Goal: Check status

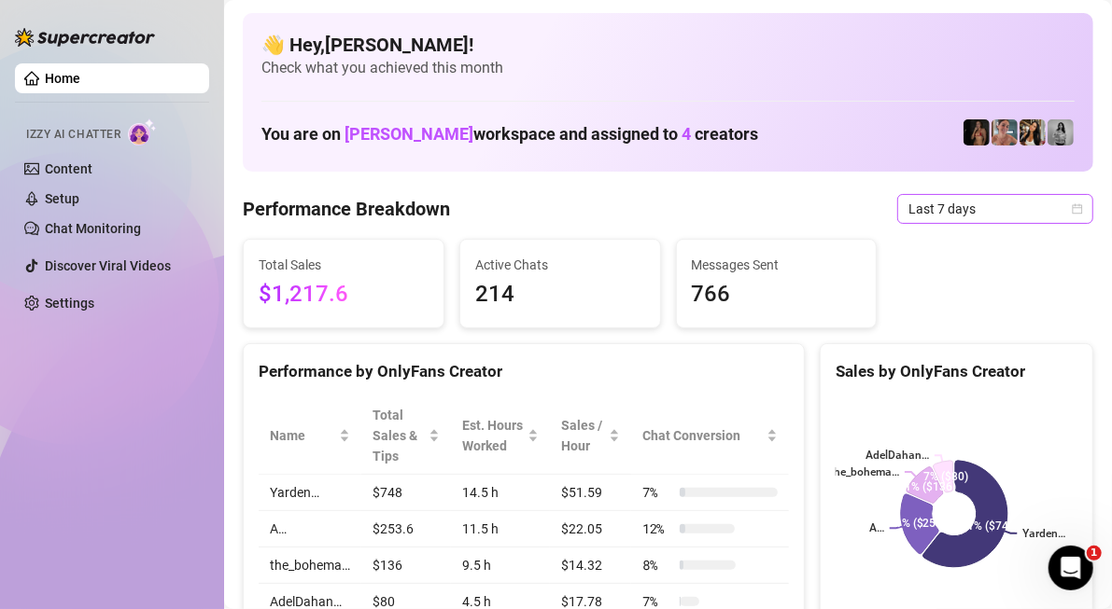
click at [913, 203] on span "Last 7 days" at bounding box center [995, 209] width 174 height 28
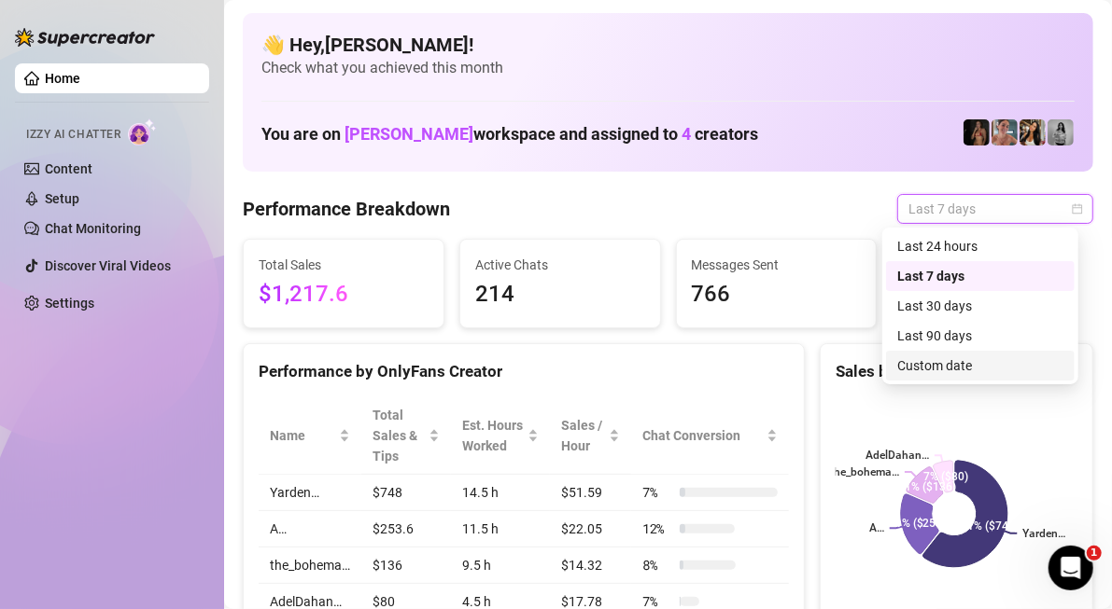
click at [953, 385] on div "Yarden… A… the_bohema… AdelDahan… 61% ($748) 21% ($253) 11% ($136) 7% ($80)" at bounding box center [956, 514] width 272 height 263
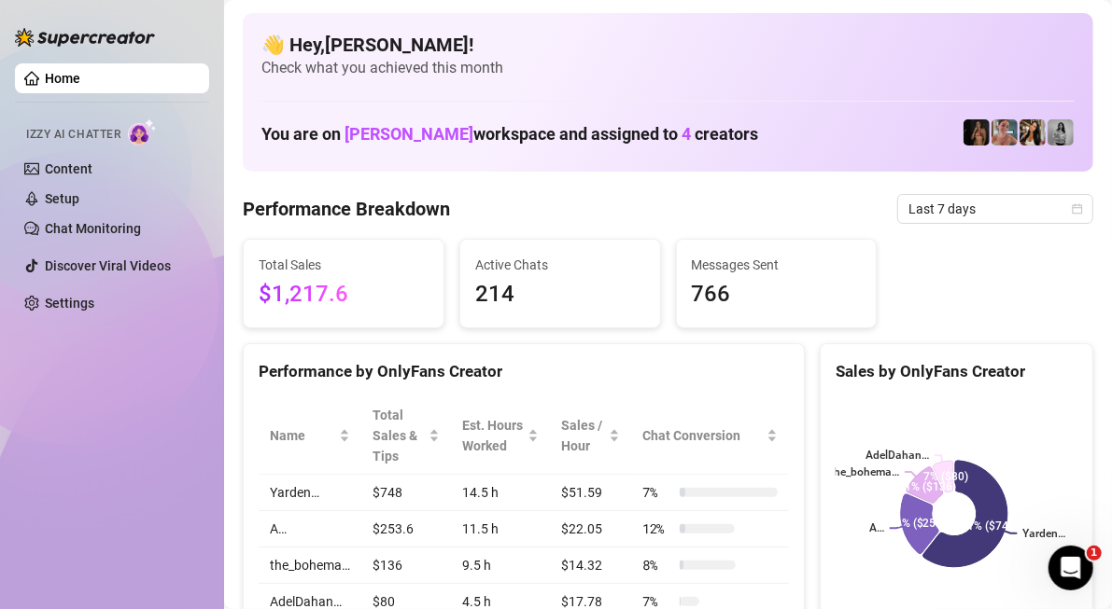
click at [992, 199] on span "Last 7 days" at bounding box center [995, 209] width 174 height 28
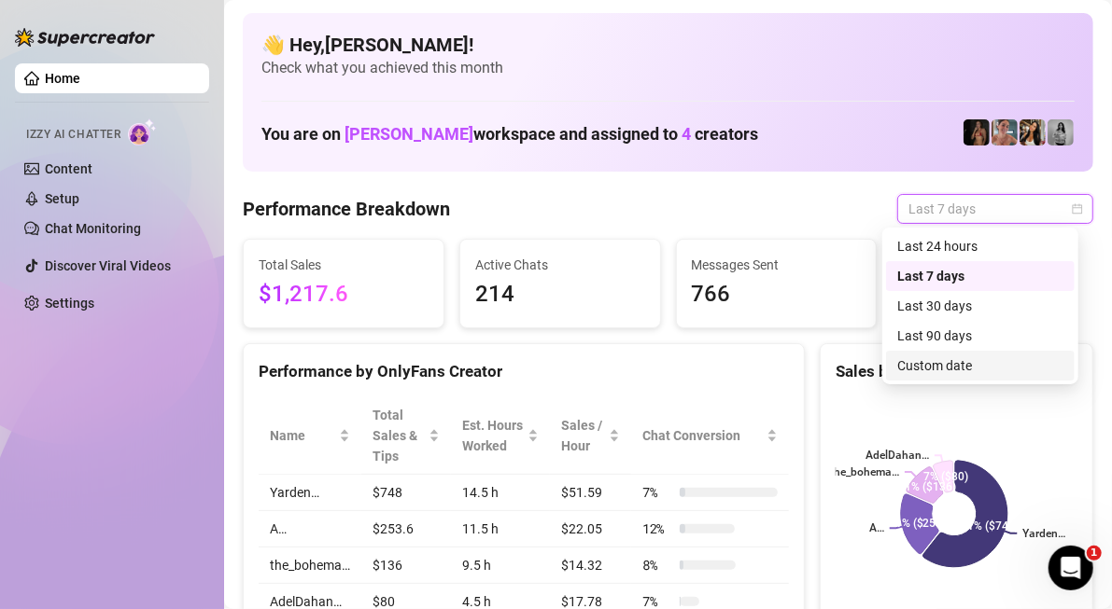
click at [997, 368] on div "Custom date" at bounding box center [980, 366] width 166 height 21
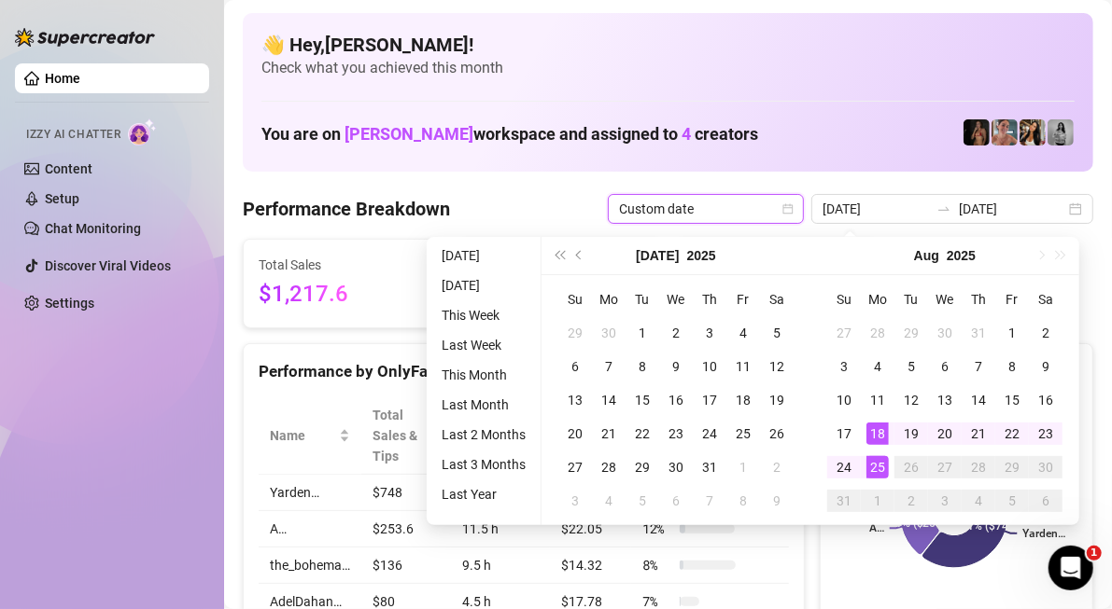
type input "[DATE]"
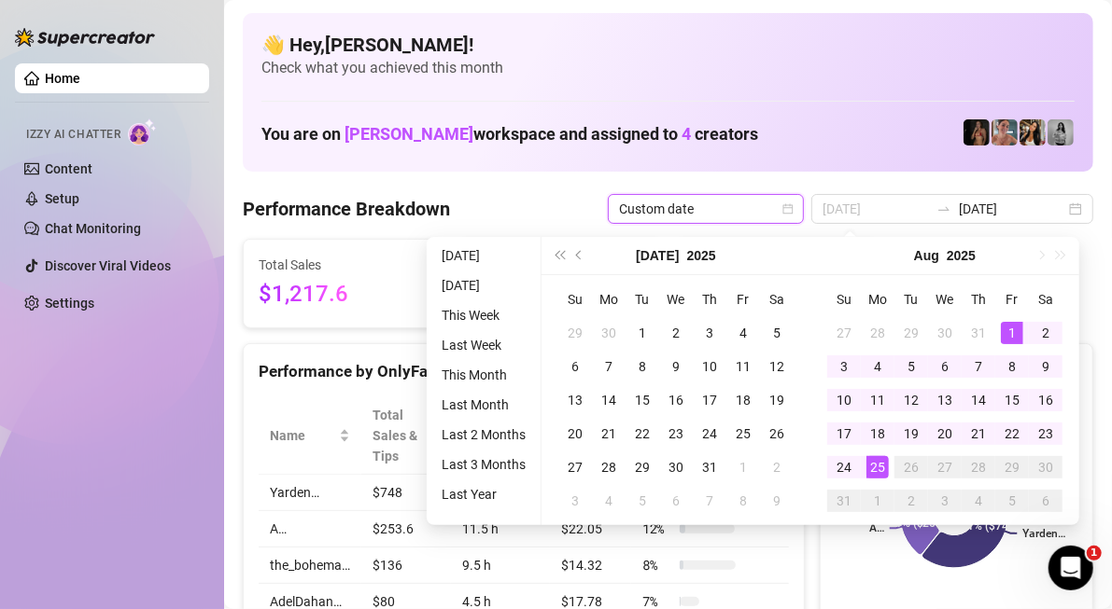
type input "[DATE]"
click at [1013, 326] on div "1" at bounding box center [1012, 333] width 22 height 22
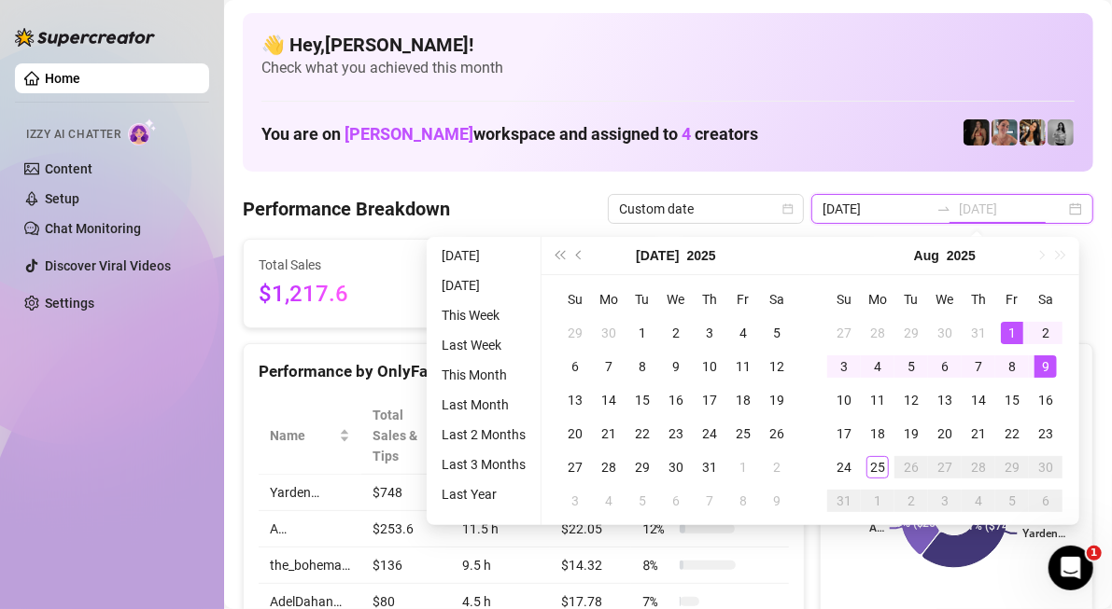
type input "[DATE]"
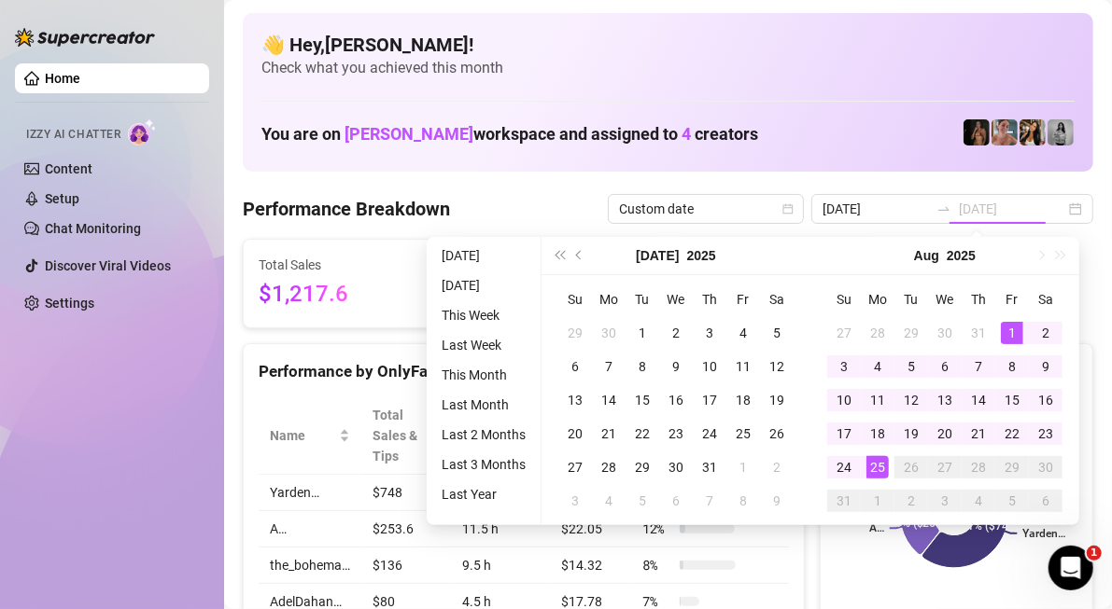
drag, startPoint x: 873, startPoint y: 471, endPoint x: 421, endPoint y: 399, distance: 457.4
click at [873, 470] on div "25" at bounding box center [877, 467] width 22 height 22
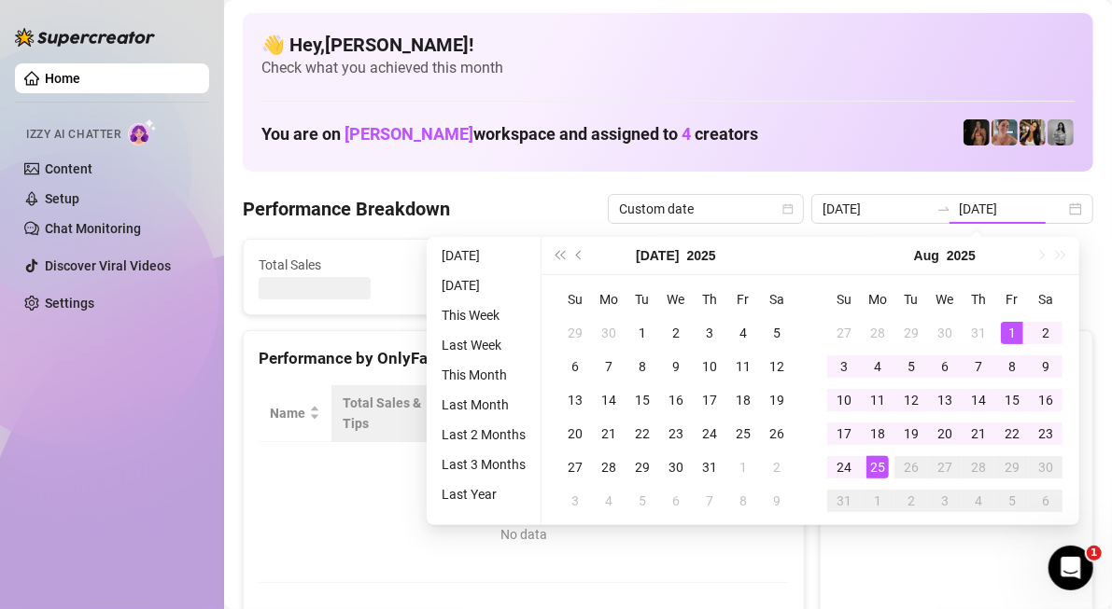
type input "[DATE]"
